Goal: Transaction & Acquisition: Book appointment/travel/reservation

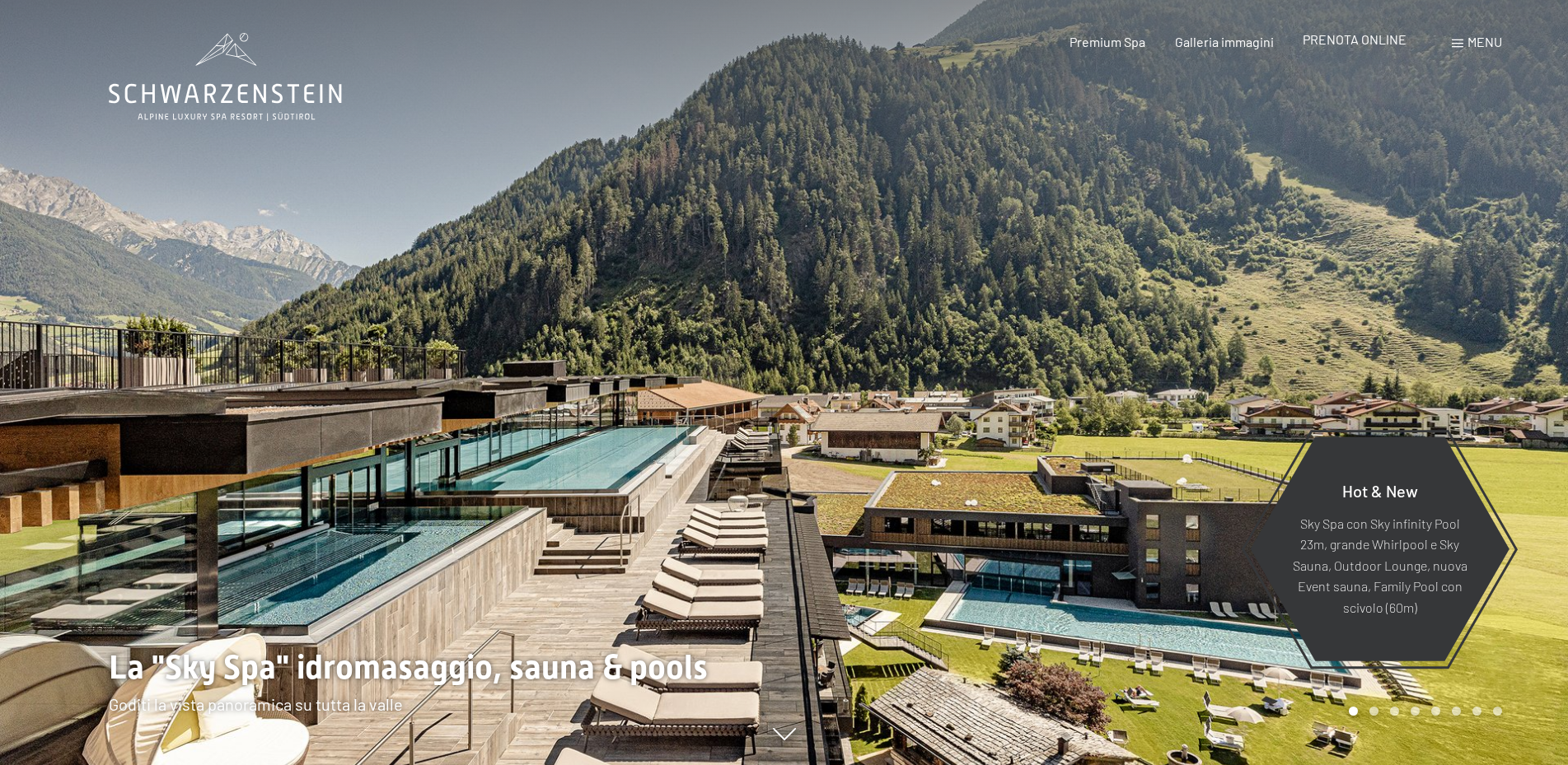
click at [1361, 38] on span "PRENOTA ONLINE" at bounding box center [1354, 38] width 104 height 16
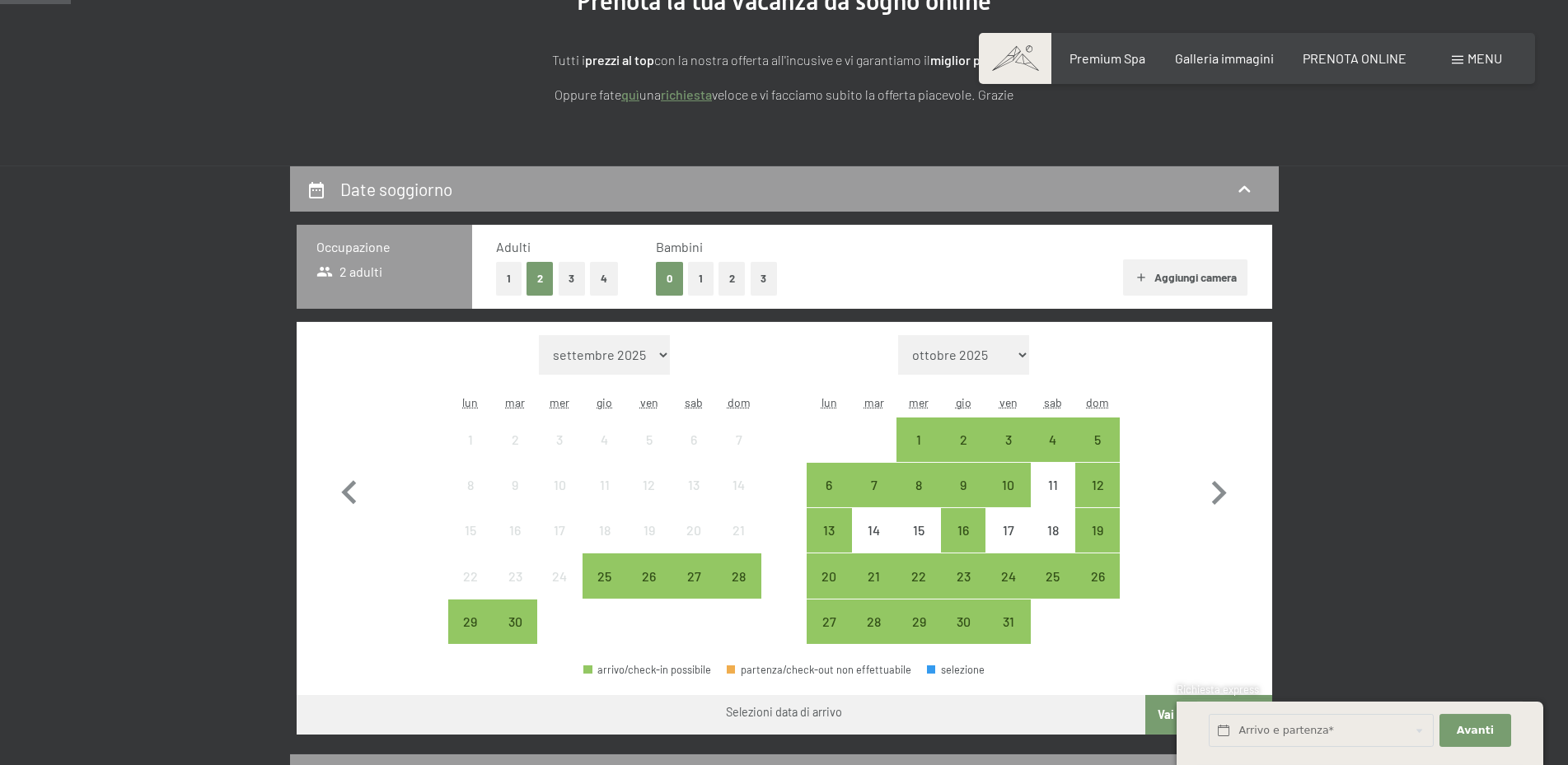
scroll to position [252, 0]
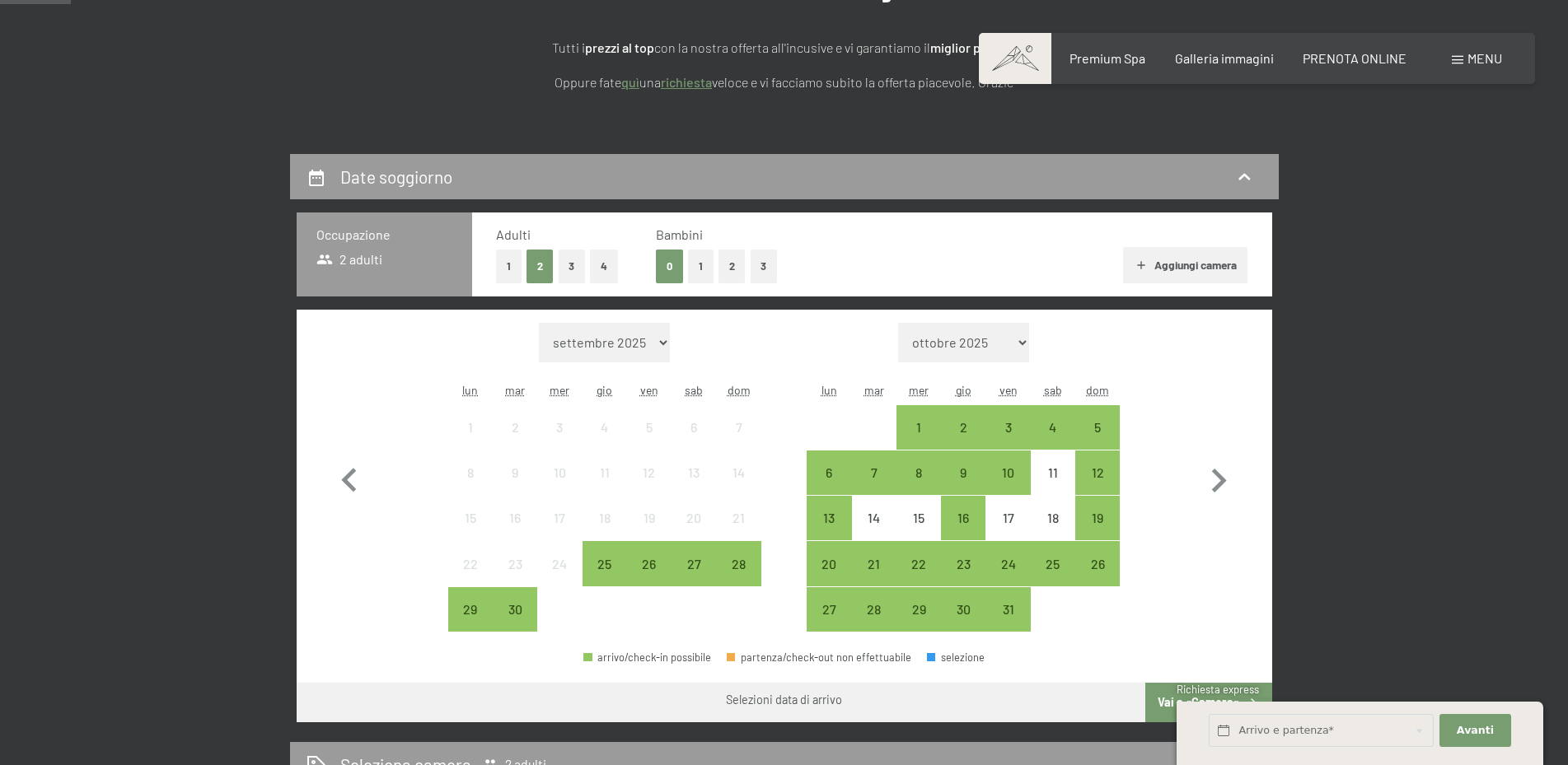
click at [702, 268] on button "1" at bounding box center [701, 267] width 25 height 34
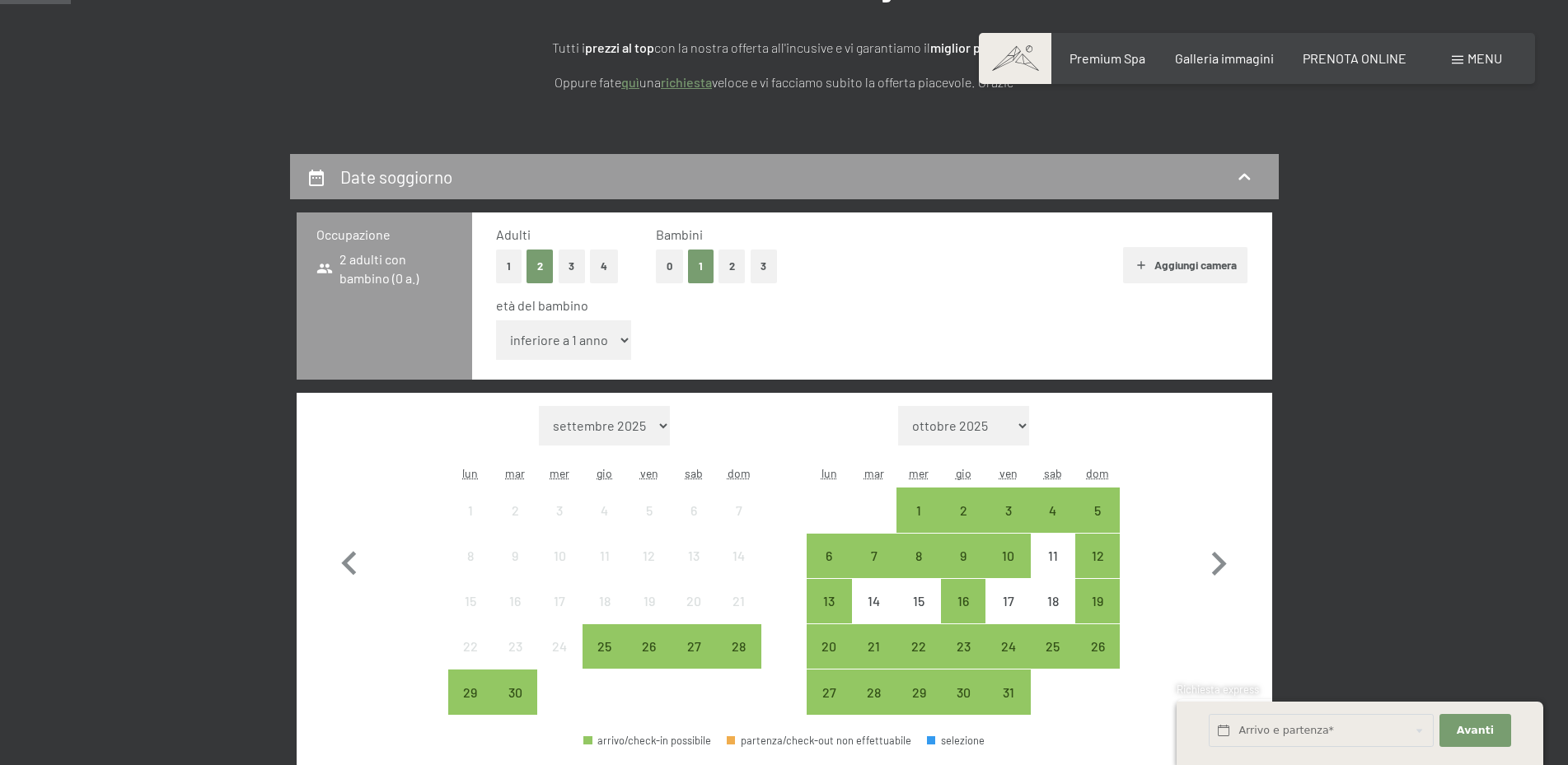
select select "10"
click option "10 anni" at bounding box center [0, 0] width 0 height 0
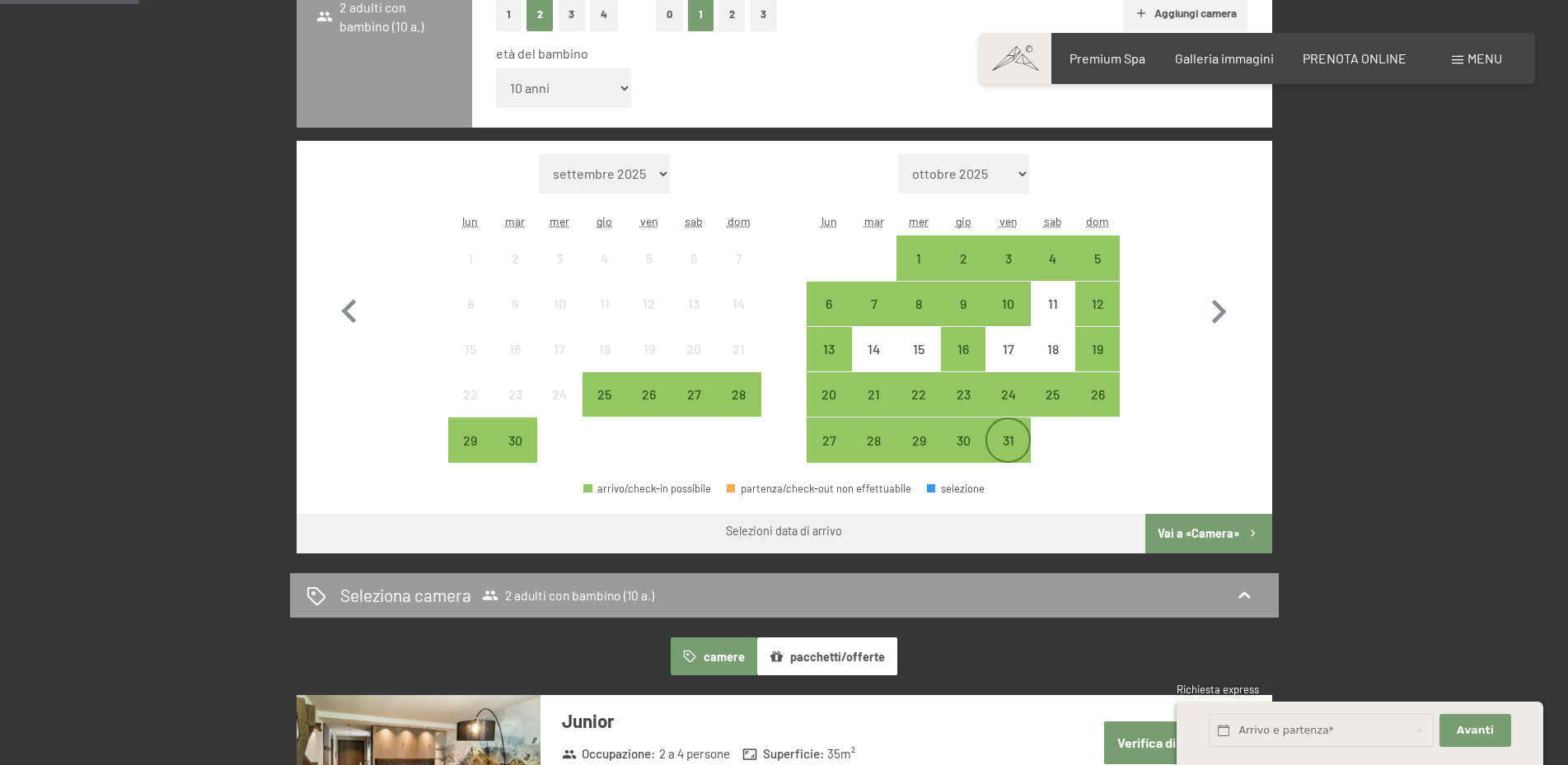
click at [1008, 439] on div "31" at bounding box center [1008, 455] width 41 height 41
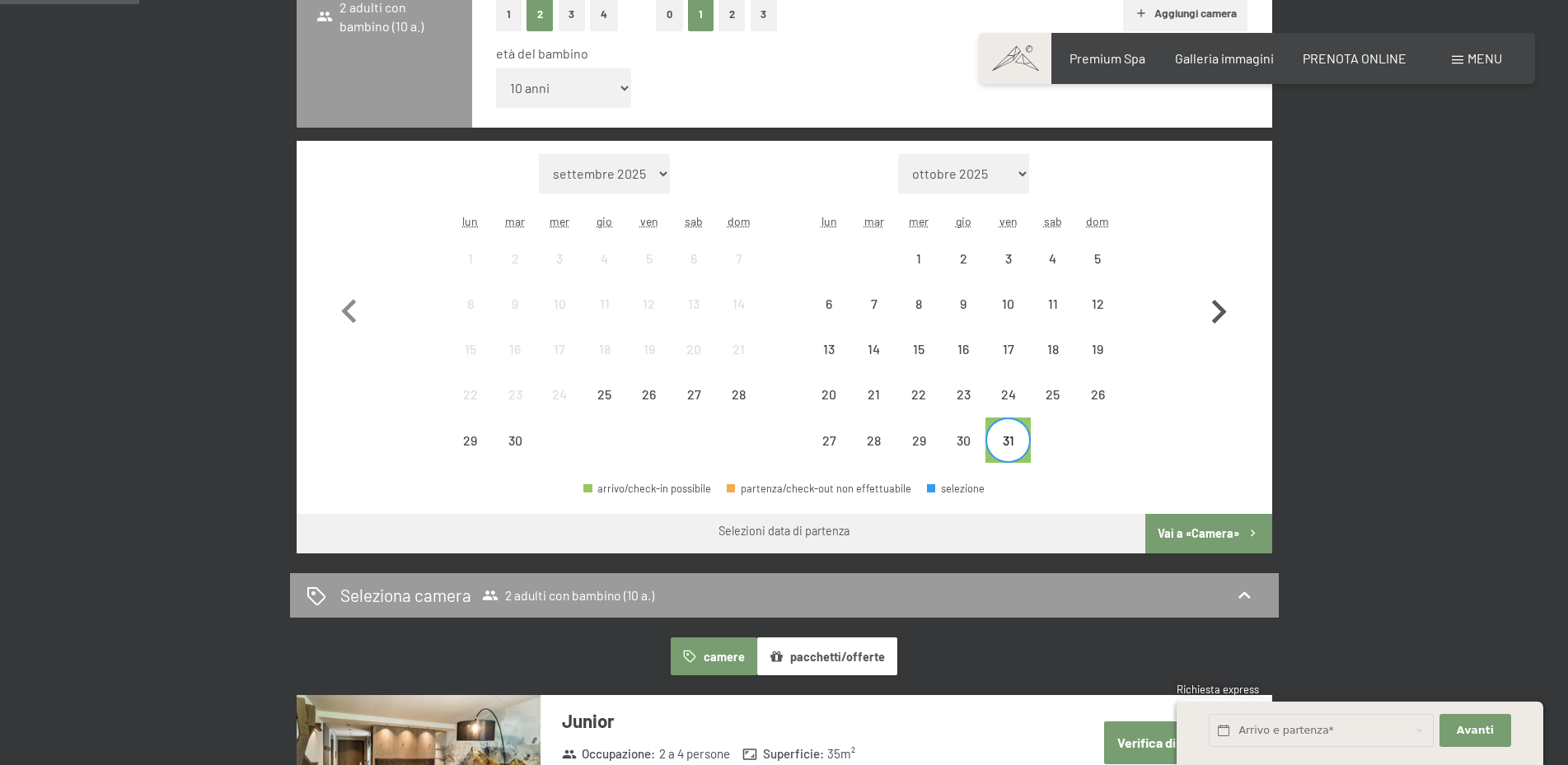
click at [1222, 315] on icon "button" at bounding box center [1220, 312] width 15 height 24
select select "[DATE]"
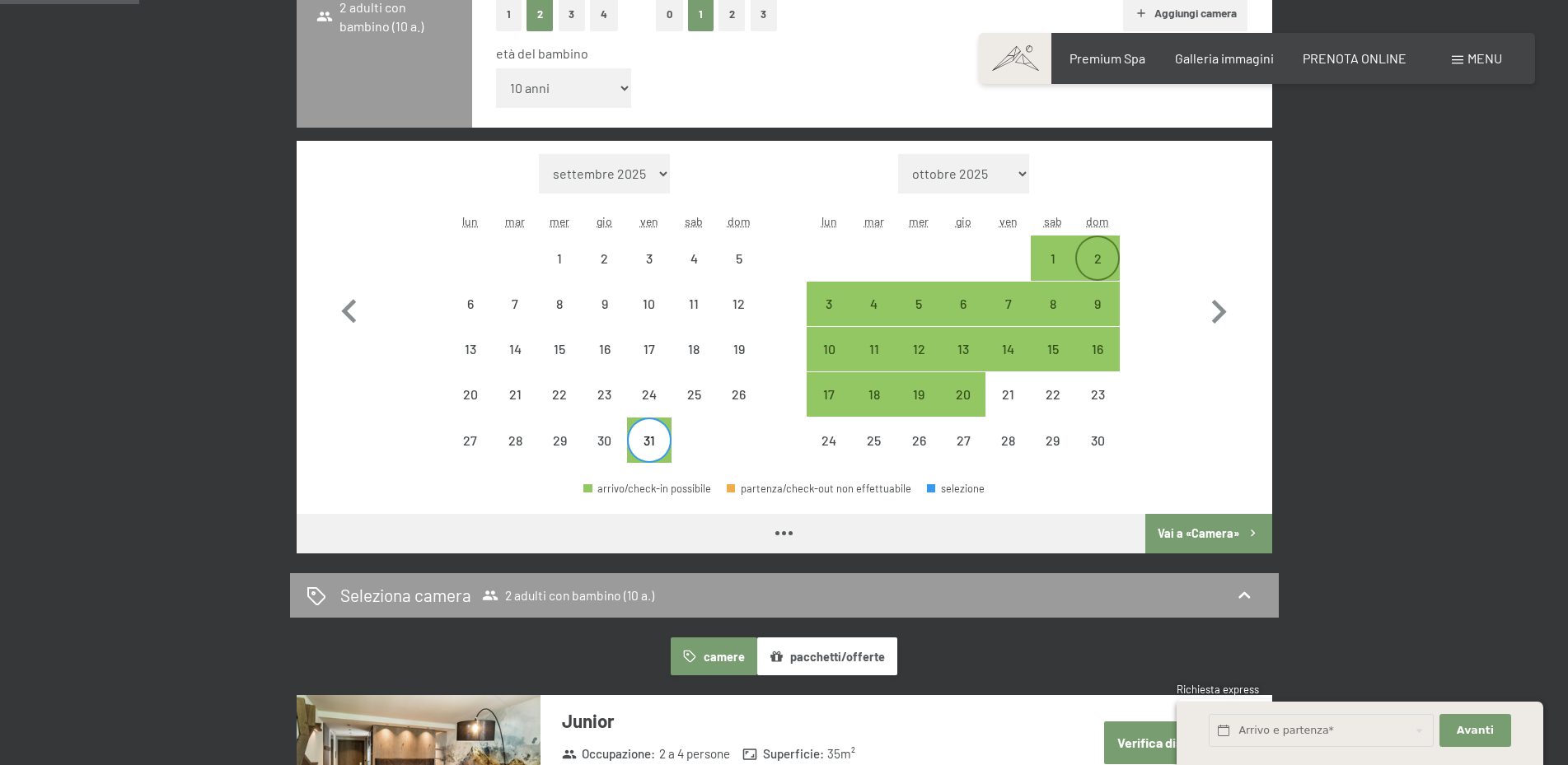
select select "[DATE]"
click at [1095, 255] on div "2" at bounding box center [1098, 272] width 41 height 41
select select "[DATE]"
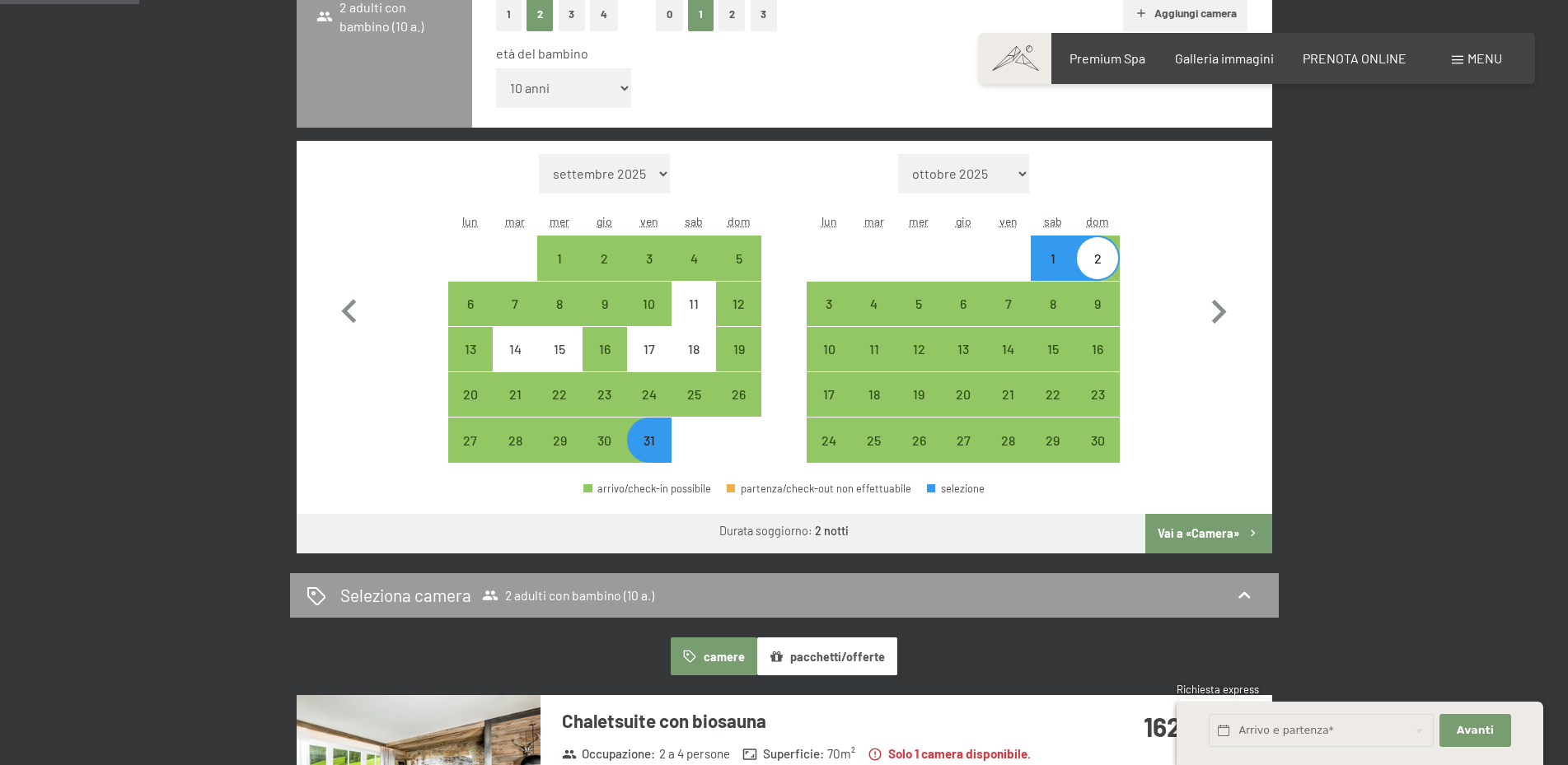
click at [1216, 531] on button "Vai a «Camera»" at bounding box center [1208, 534] width 126 height 39
select select "[DATE]"
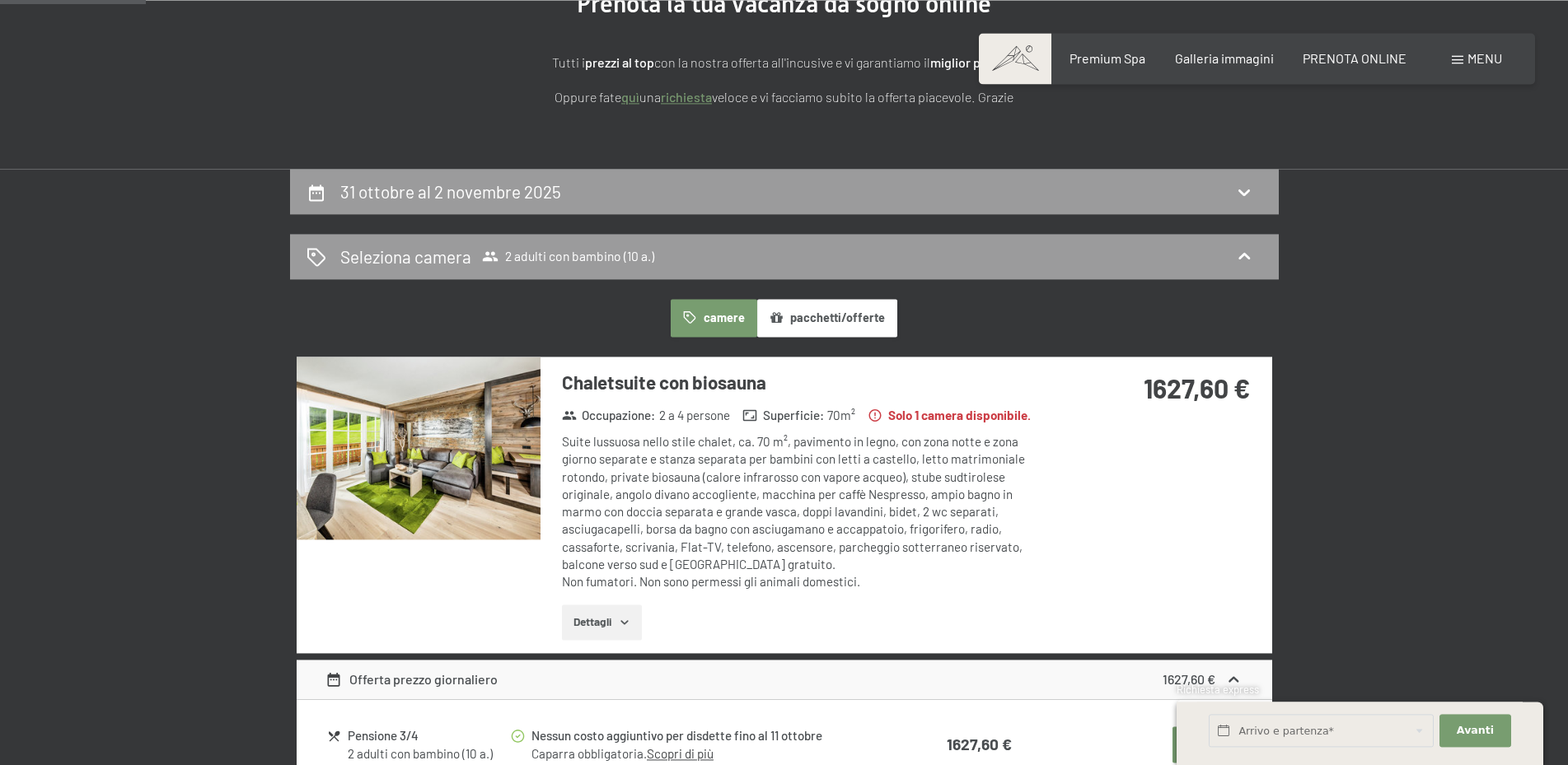
scroll to position [406, 0]
